Goal: Find specific fact

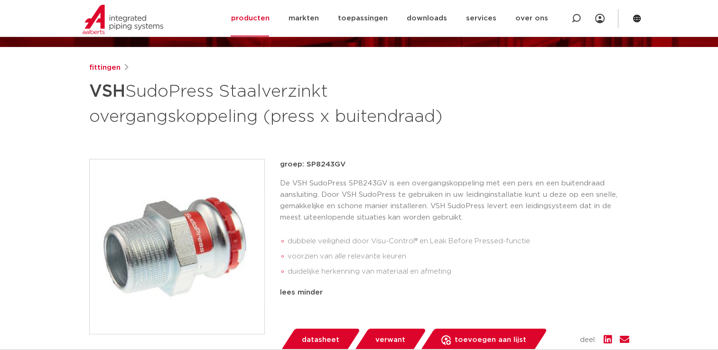
scroll to position [95, 0]
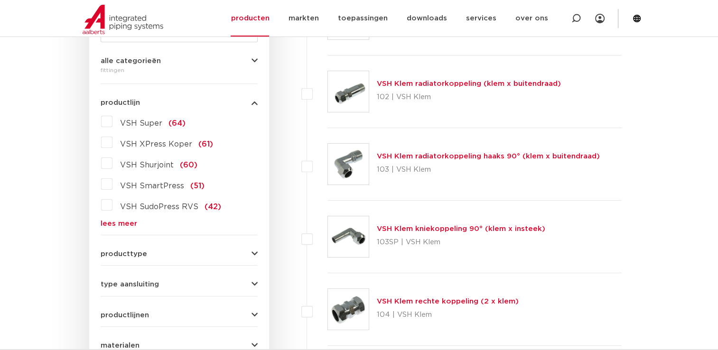
scroll to position [237, 0]
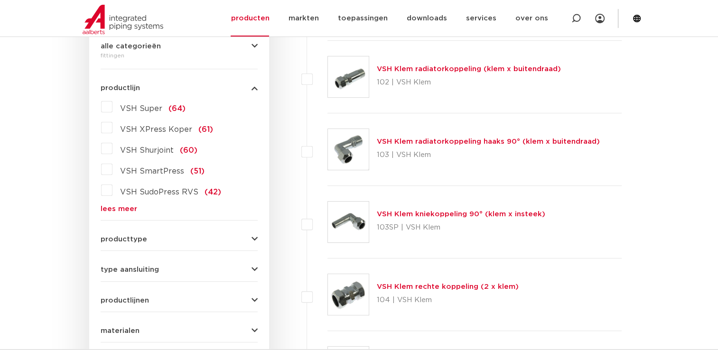
click at [120, 210] on link "lees meer" at bounding box center [179, 209] width 157 height 7
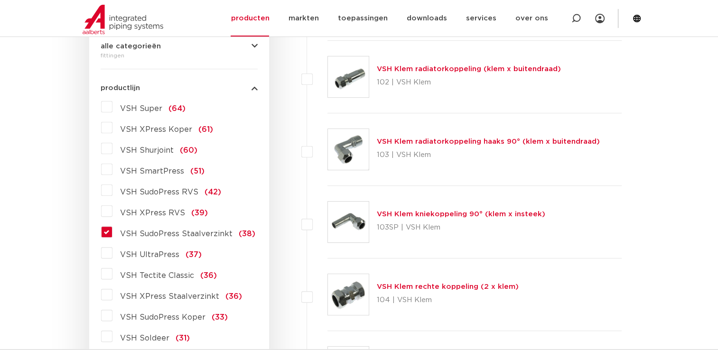
click at [113, 233] on label "VSH SudoPress Staalverzinkt (38)" at bounding box center [184, 232] width 143 height 15
click at [0, 0] on input "VSH SudoPress Staalverzinkt (38)" at bounding box center [0, 0] width 0 height 0
click at [113, 233] on label "VSH SudoPress Staalverzinkt (38)" at bounding box center [184, 232] width 143 height 15
click at [0, 0] on input "VSH SudoPress Staalverzinkt (38)" at bounding box center [0, 0] width 0 height 0
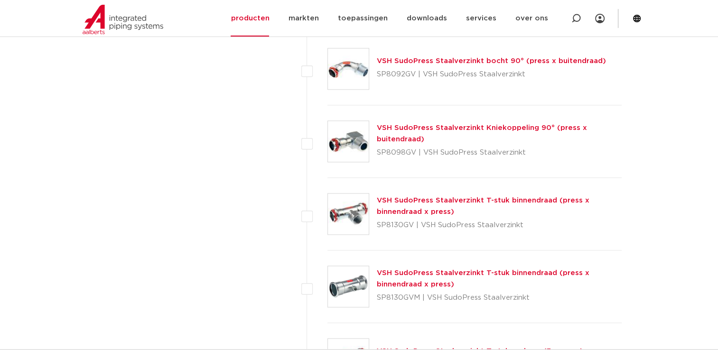
scroll to position [1092, 0]
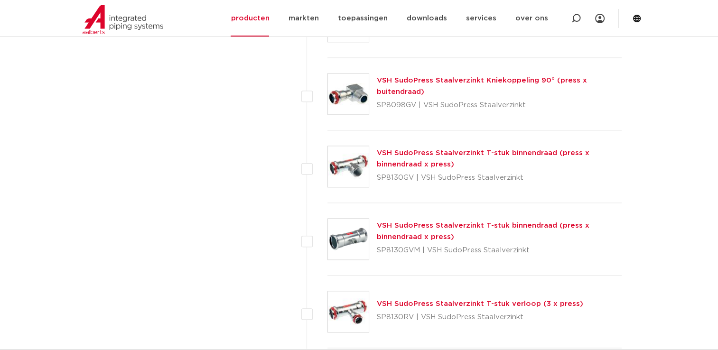
click at [398, 150] on link "VSH SudoPress Staalverzinkt T-stuk binnendraad (press x binnendraad x press)" at bounding box center [483, 159] width 213 height 19
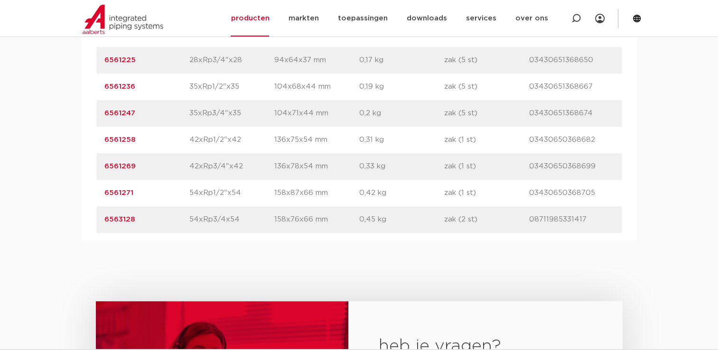
scroll to position [760, 0]
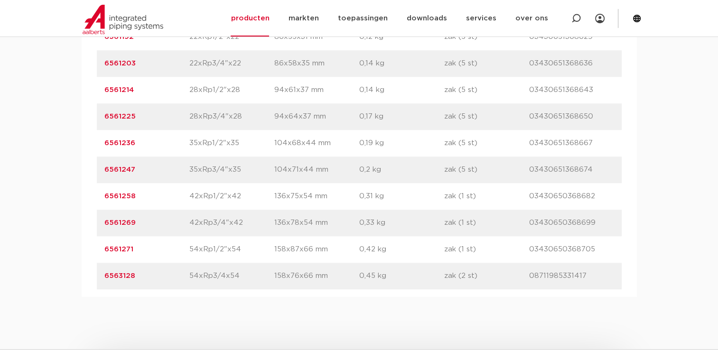
drag, startPoint x: 141, startPoint y: 217, endPoint x: 96, endPoint y: 216, distance: 44.6
click at [97, 210] on div "artikelnummer 6561258 afmeting 42xRp1/2"x42 afmetingen 136x75x54 mm gewicht 0,3…" at bounding box center [359, 196] width 525 height 27
copy link "6561258"
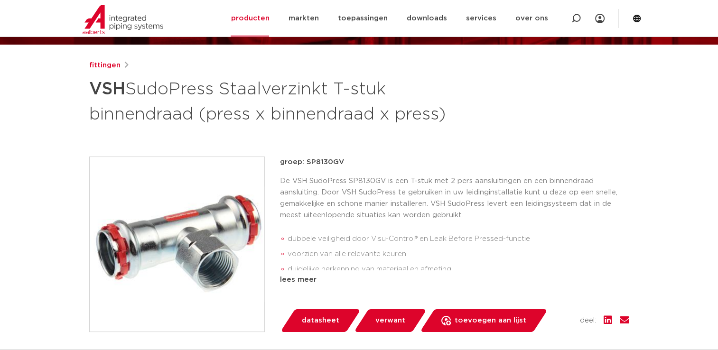
scroll to position [95, 0]
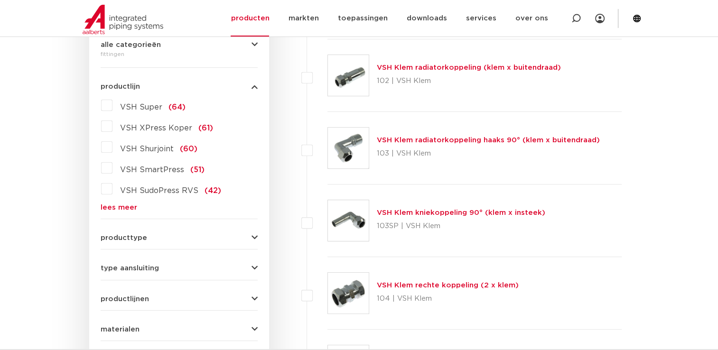
scroll to position [237, 0]
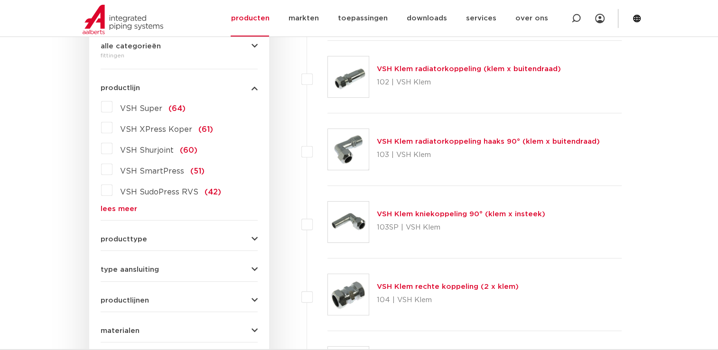
click at [118, 206] on link "lees meer" at bounding box center [179, 209] width 157 height 7
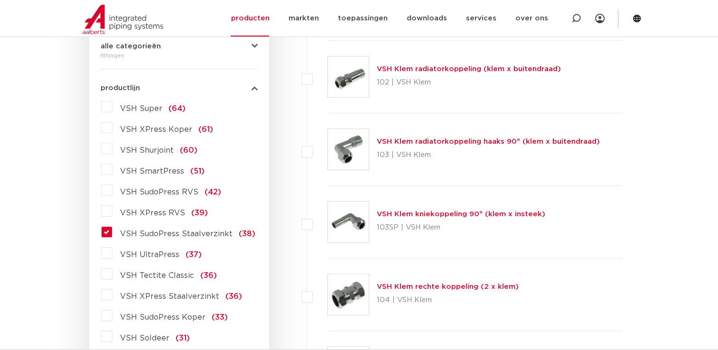
click at [113, 228] on label "VSH SudoPress Staalverzinkt (38)" at bounding box center [184, 232] width 143 height 15
click at [0, 0] on input "VSH SudoPress Staalverzinkt (38)" at bounding box center [0, 0] width 0 height 0
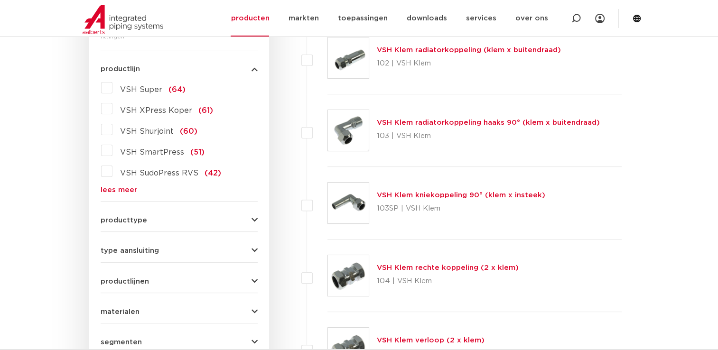
click at [111, 192] on link "lees meer" at bounding box center [179, 190] width 157 height 7
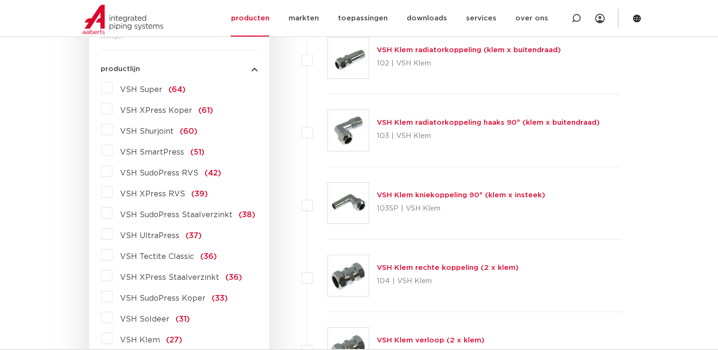
click at [113, 215] on label "VSH SudoPress Staalverzinkt (38)" at bounding box center [184, 213] width 143 height 15
click at [0, 0] on input "VSH SudoPress Staalverzinkt (38)" at bounding box center [0, 0] width 0 height 0
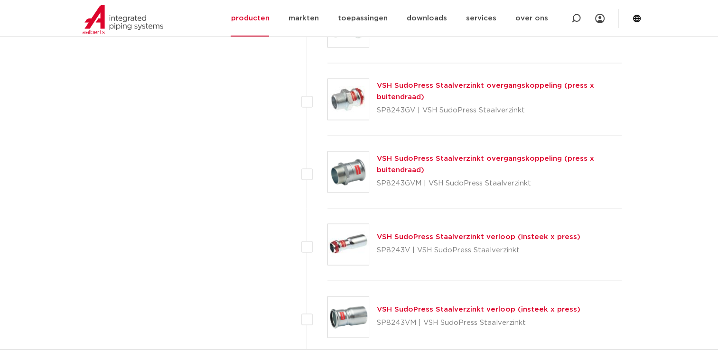
scroll to position [1652, 0]
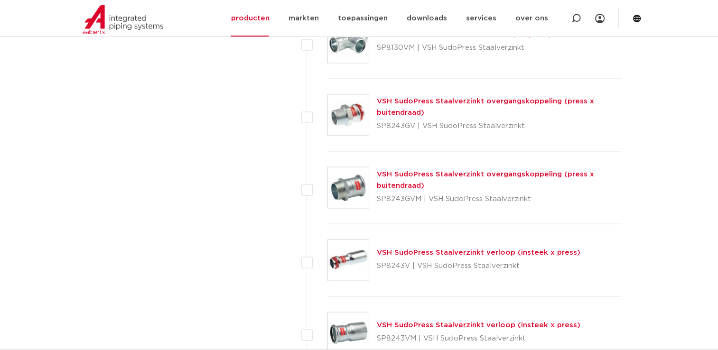
click at [470, 98] on link "VSH SudoPress Staalverzinkt overgangskoppeling (press x buitendraad)" at bounding box center [485, 107] width 217 height 19
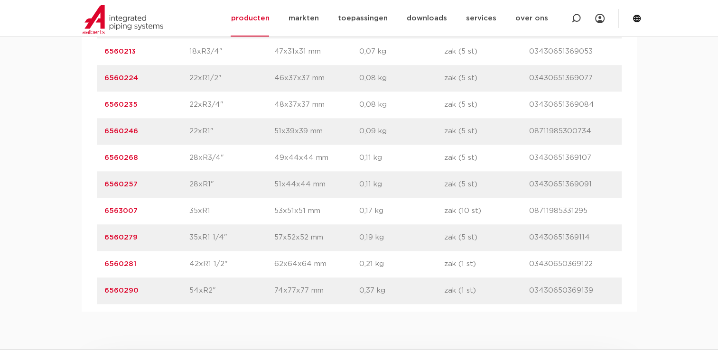
scroll to position [807, 0]
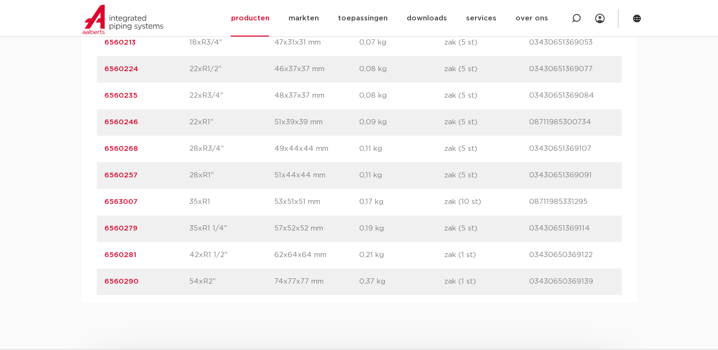
drag, startPoint x: 169, startPoint y: 254, endPoint x: 103, endPoint y: 255, distance: 66.5
click at [103, 255] on div "artikelnummer 6560281 afmeting 42xR1 1/2" [GEOGRAPHIC_DATA] 62x64x64 mm gewicht…" at bounding box center [359, 255] width 525 height 27
copy link "6560281"
